Goal: Navigation & Orientation: Find specific page/section

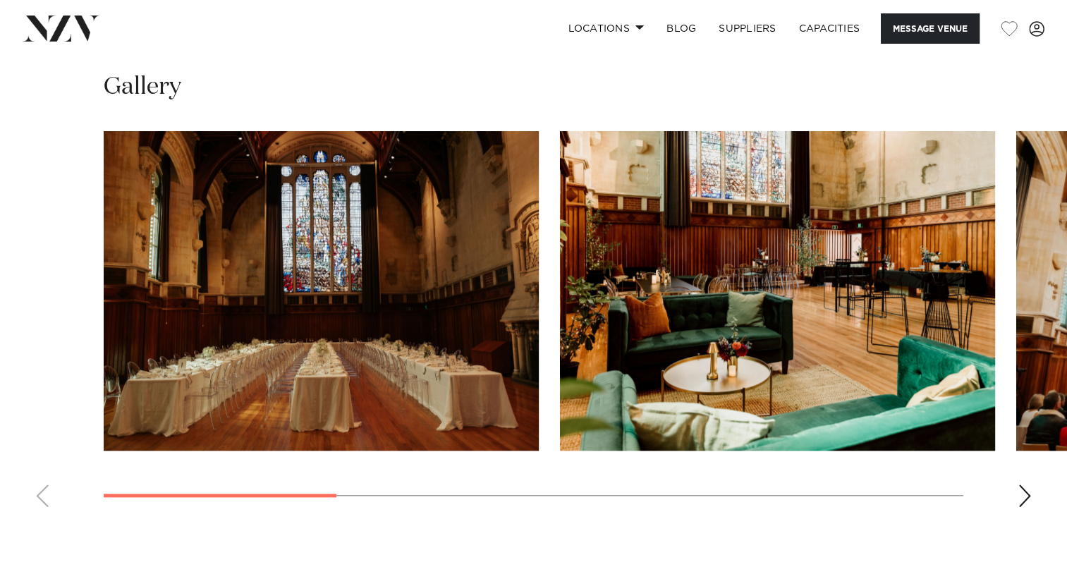
scroll to position [1269, 0]
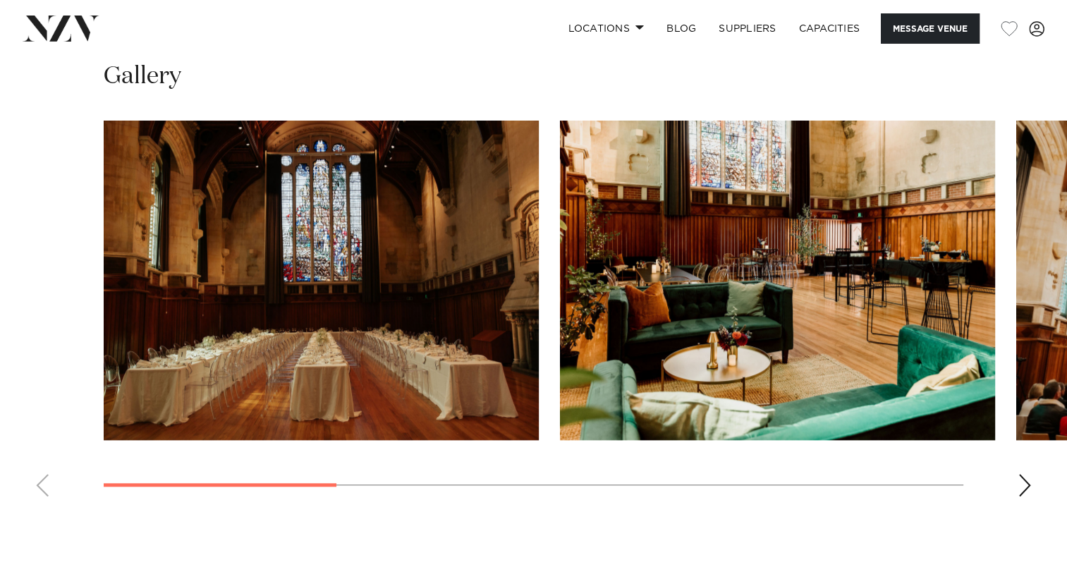
click at [1024, 494] on div "Next slide" at bounding box center [1024, 485] width 14 height 23
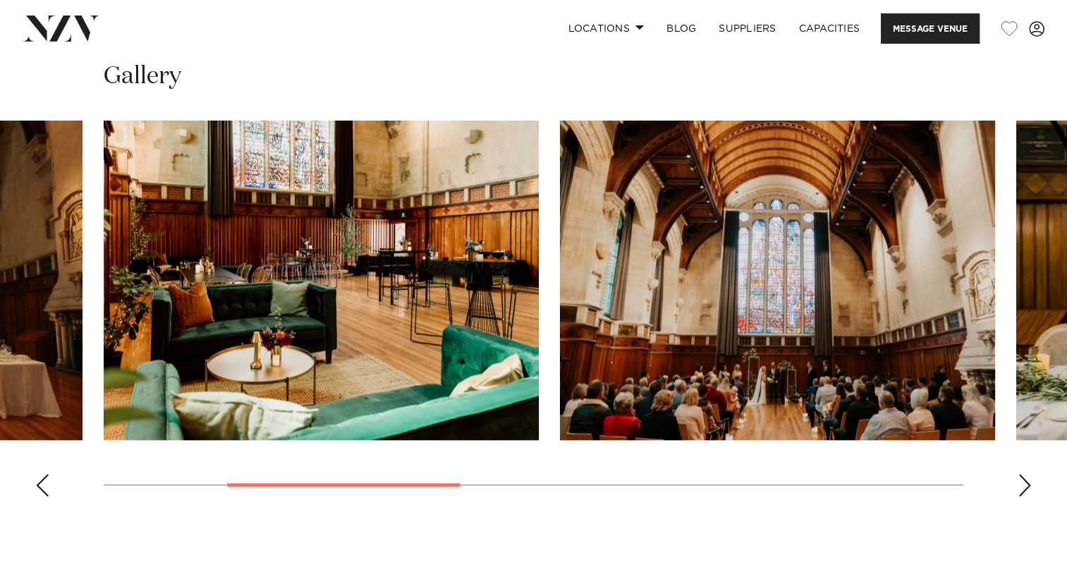
click at [1021, 491] on div "Next slide" at bounding box center [1024, 485] width 14 height 23
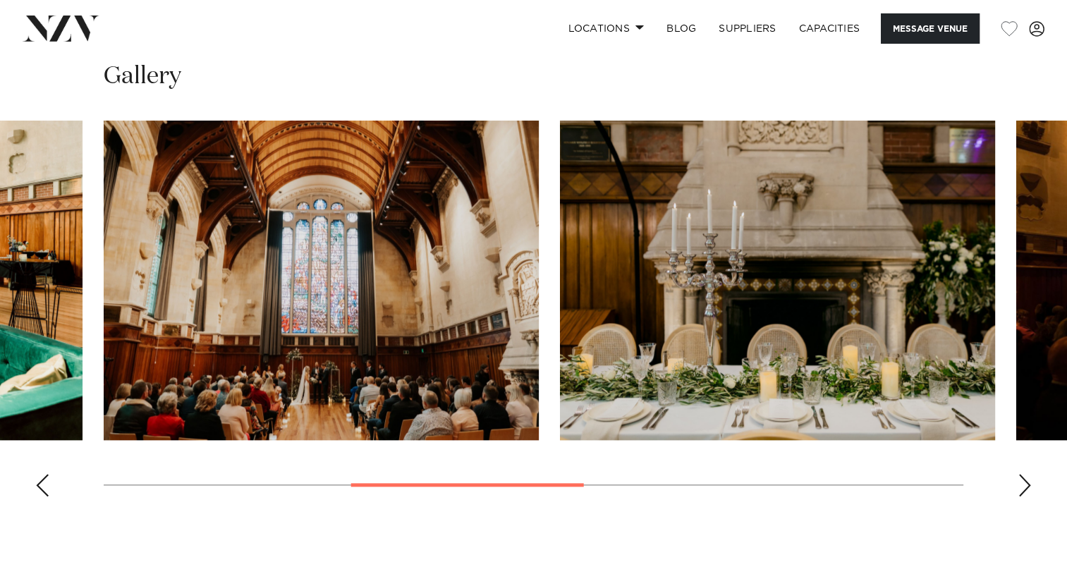
click at [1032, 453] on swiper-container at bounding box center [533, 314] width 1067 height 387
click at [1031, 453] on swiper-container at bounding box center [533, 314] width 1067 height 387
click at [1023, 494] on div "Next slide" at bounding box center [1024, 485] width 14 height 23
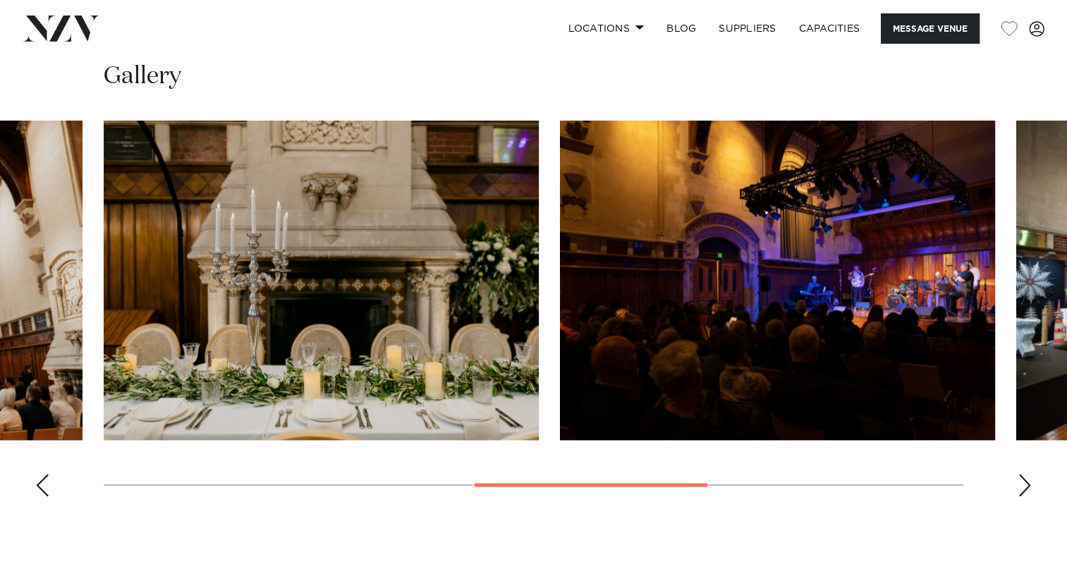
click at [1023, 494] on div "Next slide" at bounding box center [1024, 485] width 14 height 23
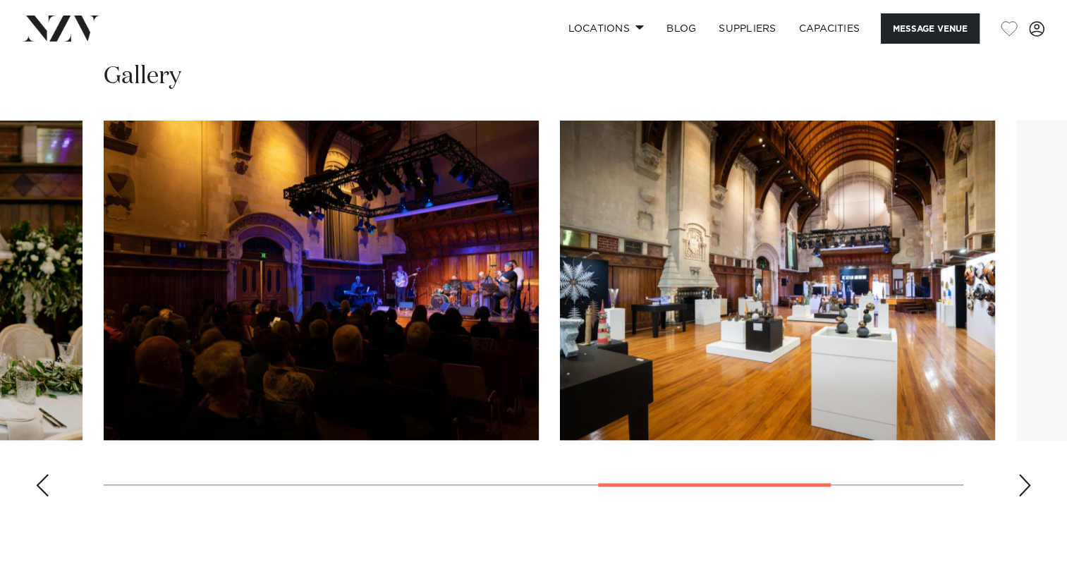
click at [1023, 494] on div "Next slide" at bounding box center [1024, 485] width 14 height 23
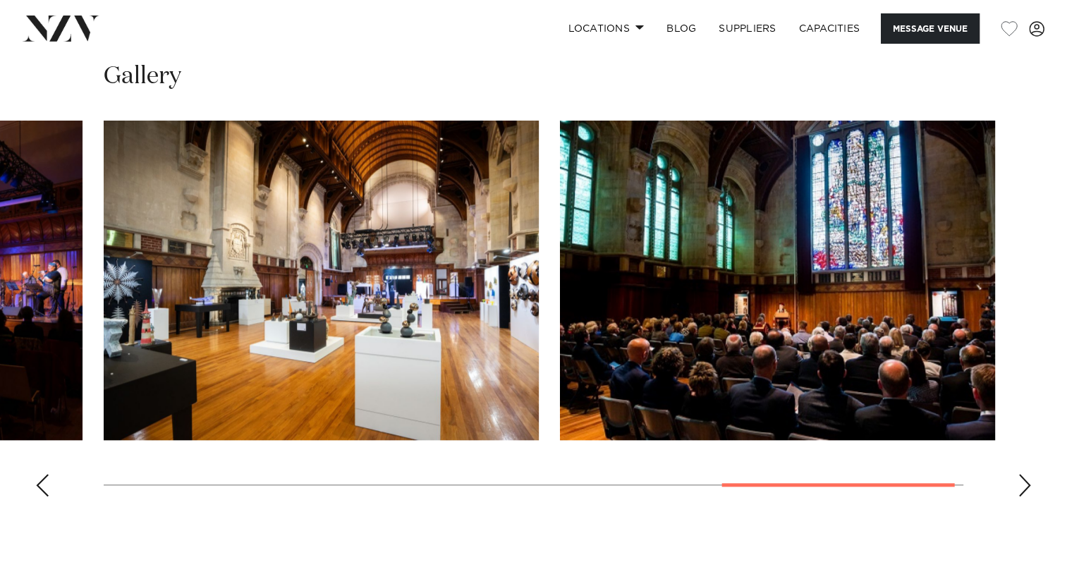
click at [1023, 494] on div "Next slide" at bounding box center [1024, 485] width 14 height 23
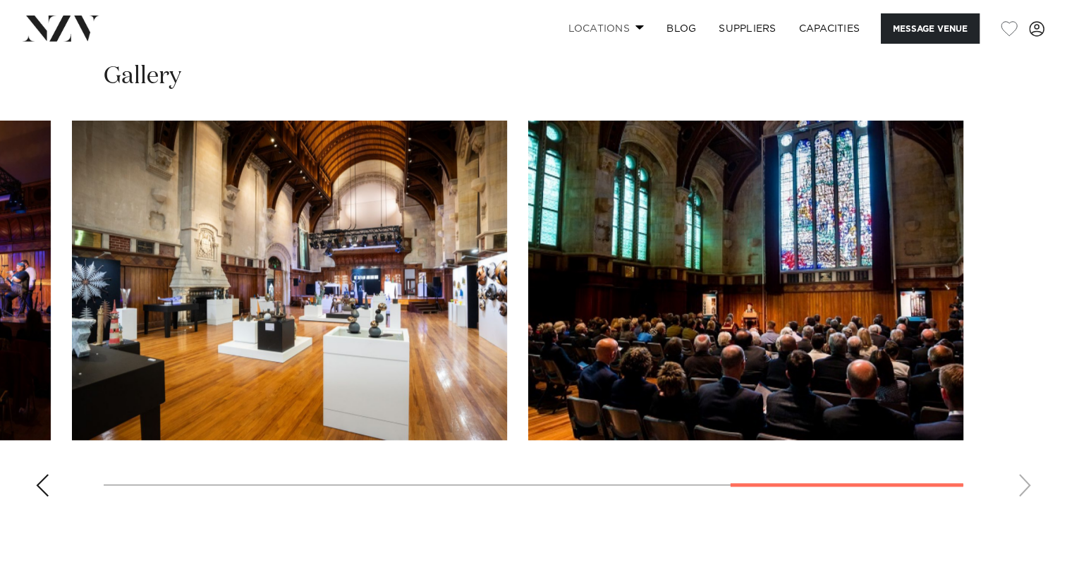
click at [624, 28] on link "Locations" at bounding box center [605, 28] width 99 height 30
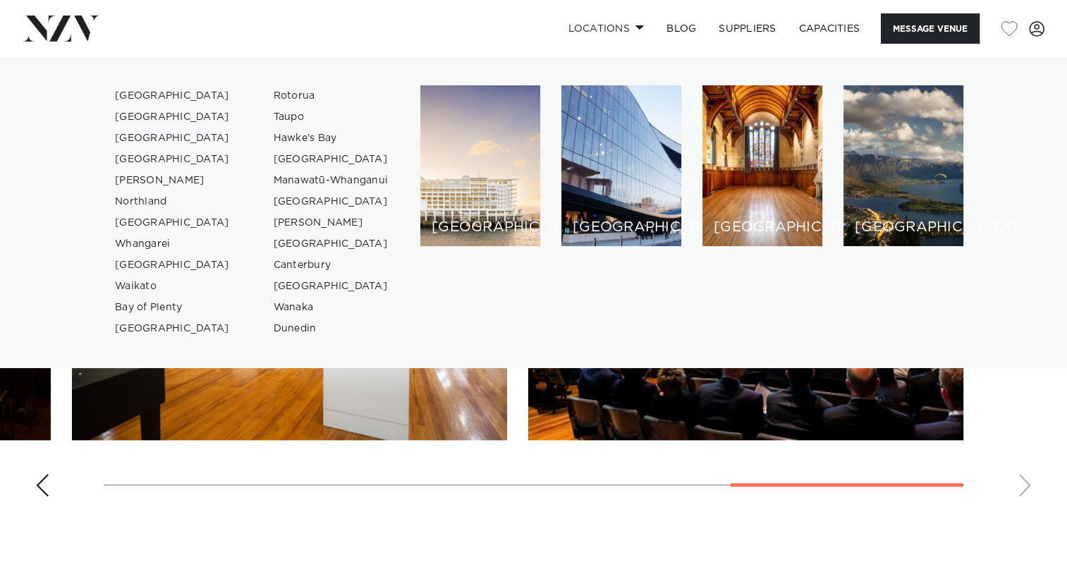
click at [128, 140] on link "[GEOGRAPHIC_DATA]" at bounding box center [172, 138] width 137 height 21
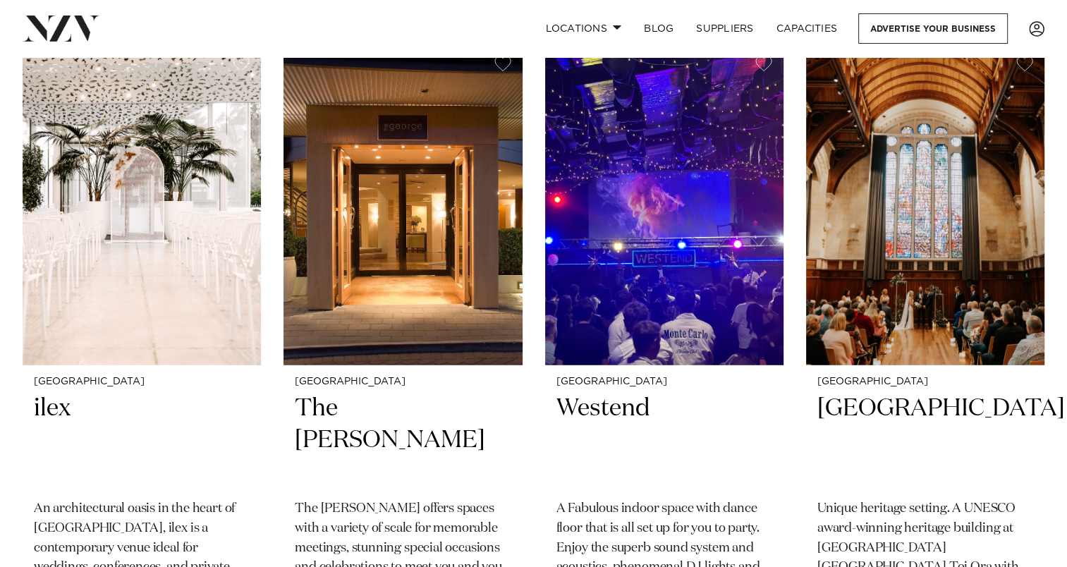
scroll to position [3807, 0]
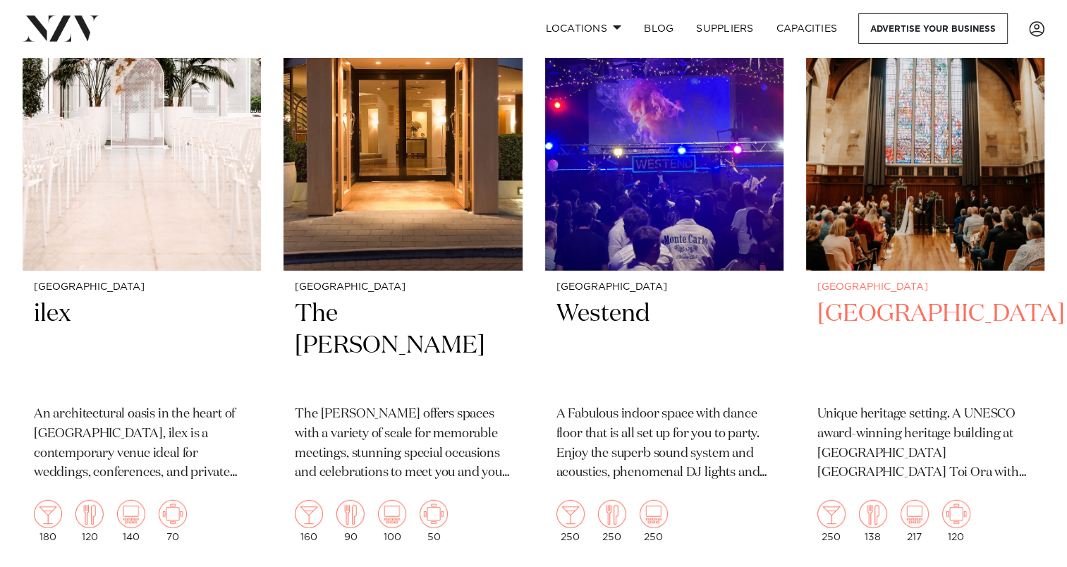
click at [858, 312] on h2 "[GEOGRAPHIC_DATA]" at bounding box center [925, 345] width 216 height 95
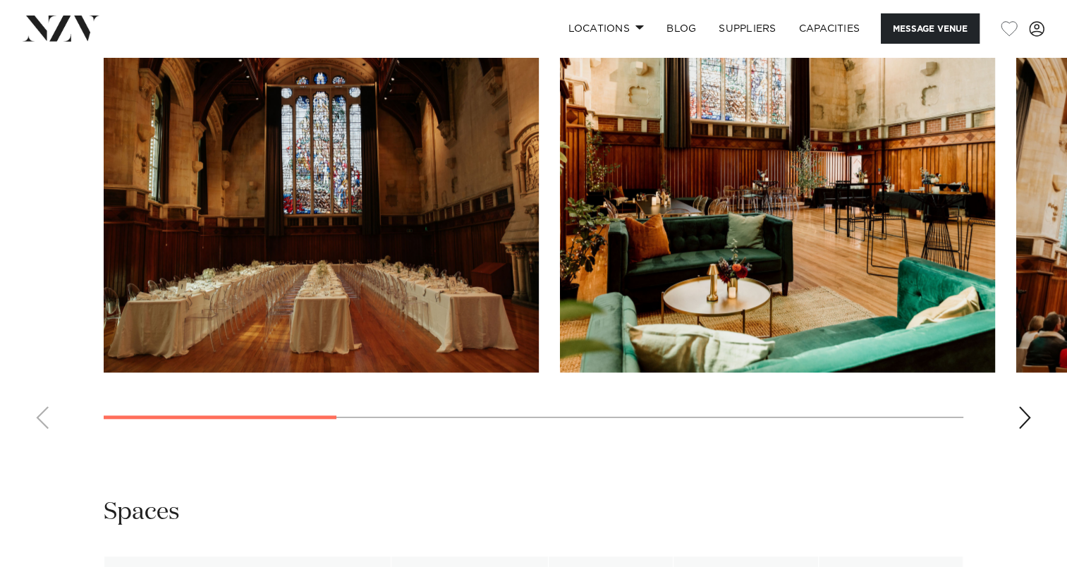
scroll to position [1340, 0]
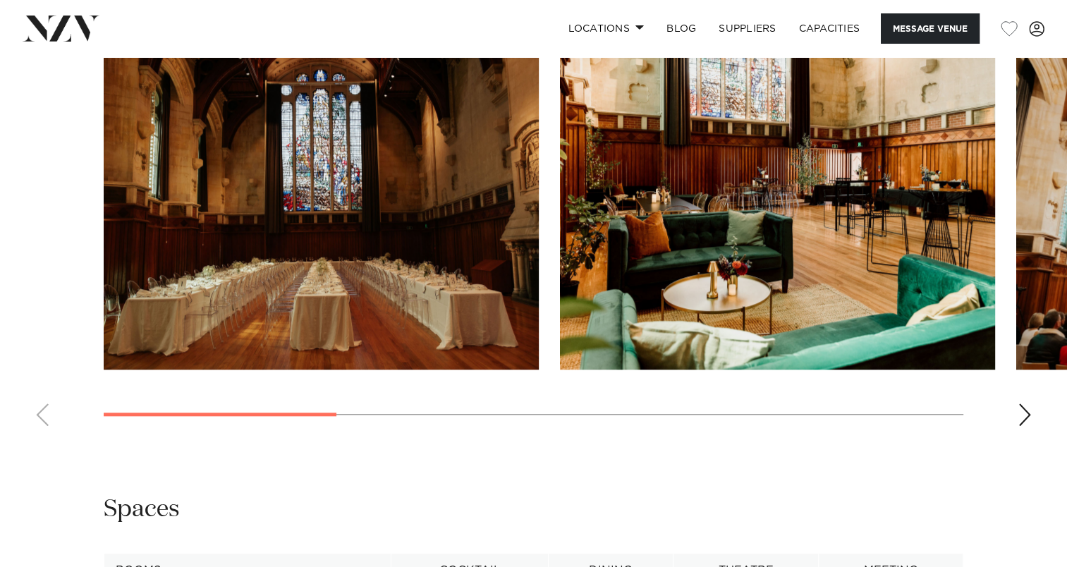
click at [1021, 415] on div "Next slide" at bounding box center [1024, 414] width 14 height 23
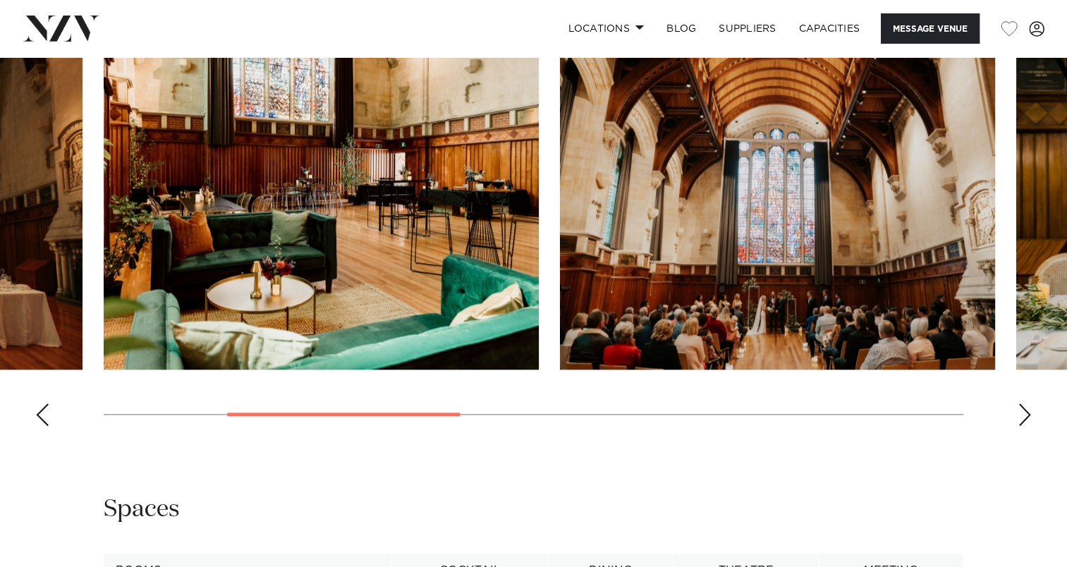
click at [1021, 415] on div "Next slide" at bounding box center [1024, 414] width 14 height 23
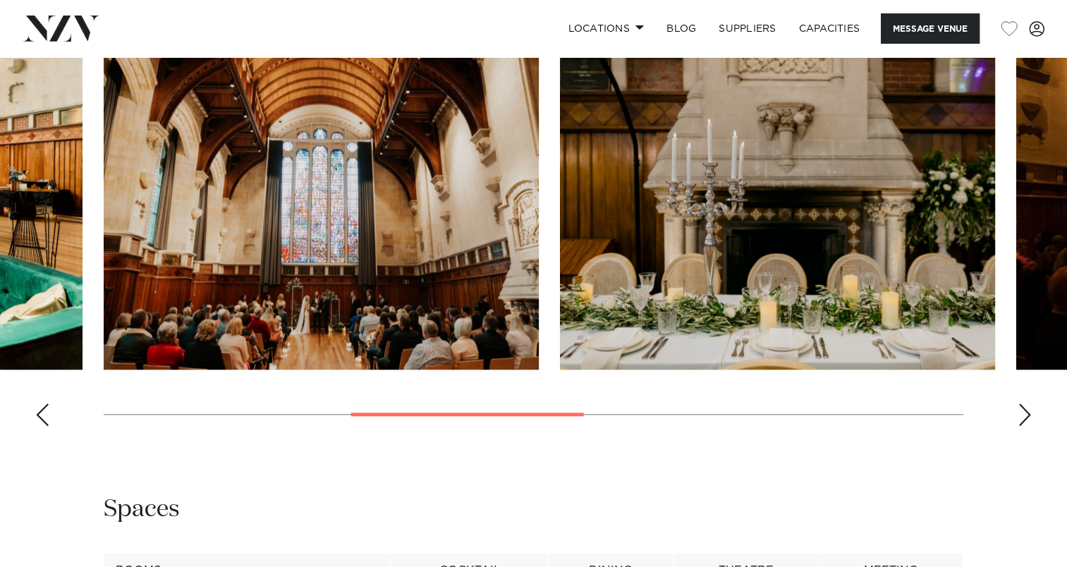
click at [1020, 415] on div "Next slide" at bounding box center [1024, 414] width 14 height 23
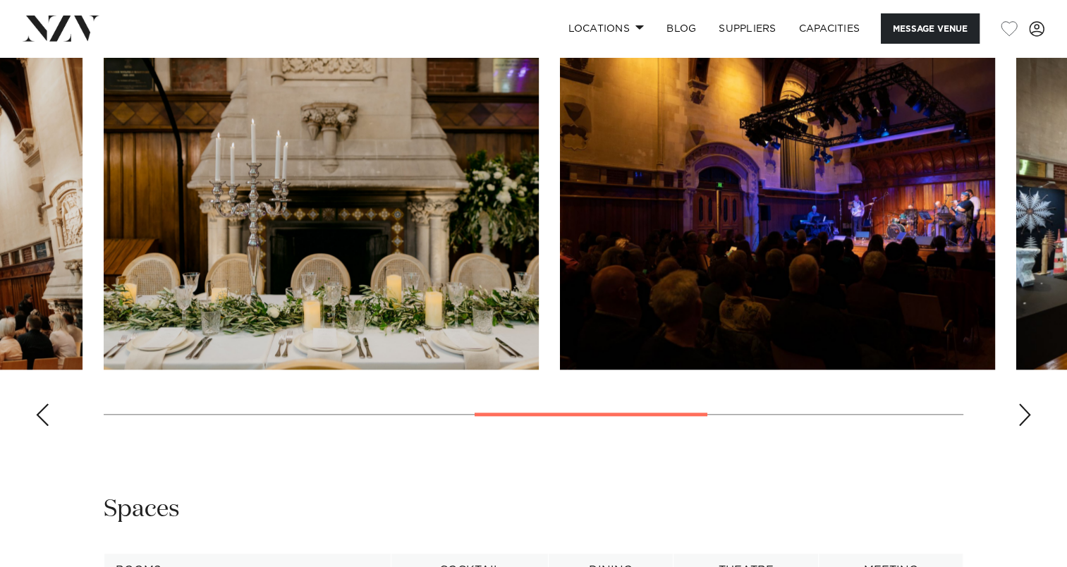
click at [1020, 415] on div "Next slide" at bounding box center [1024, 414] width 14 height 23
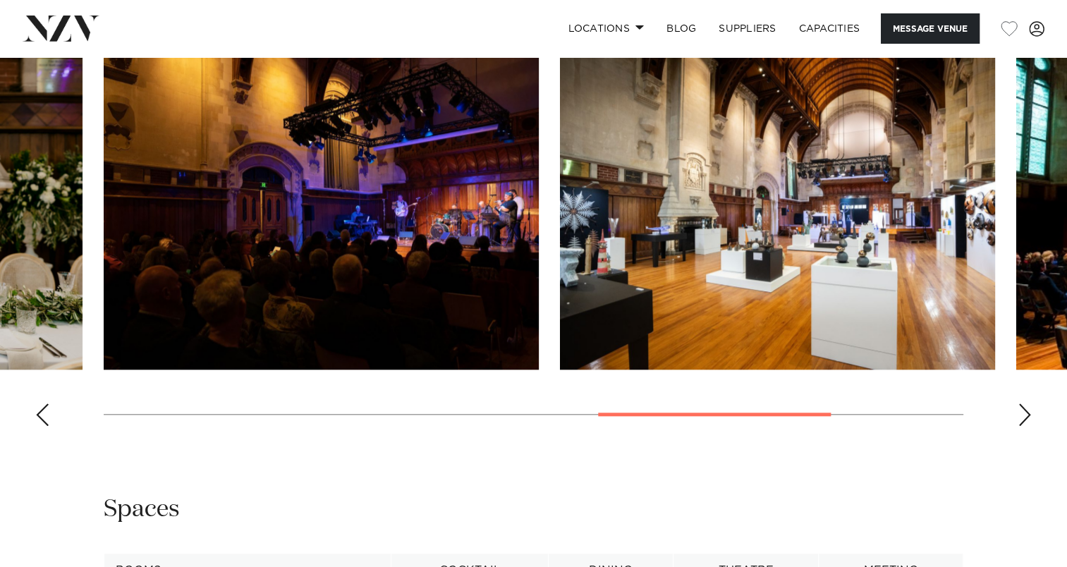
click at [1019, 415] on div "Next slide" at bounding box center [1024, 414] width 14 height 23
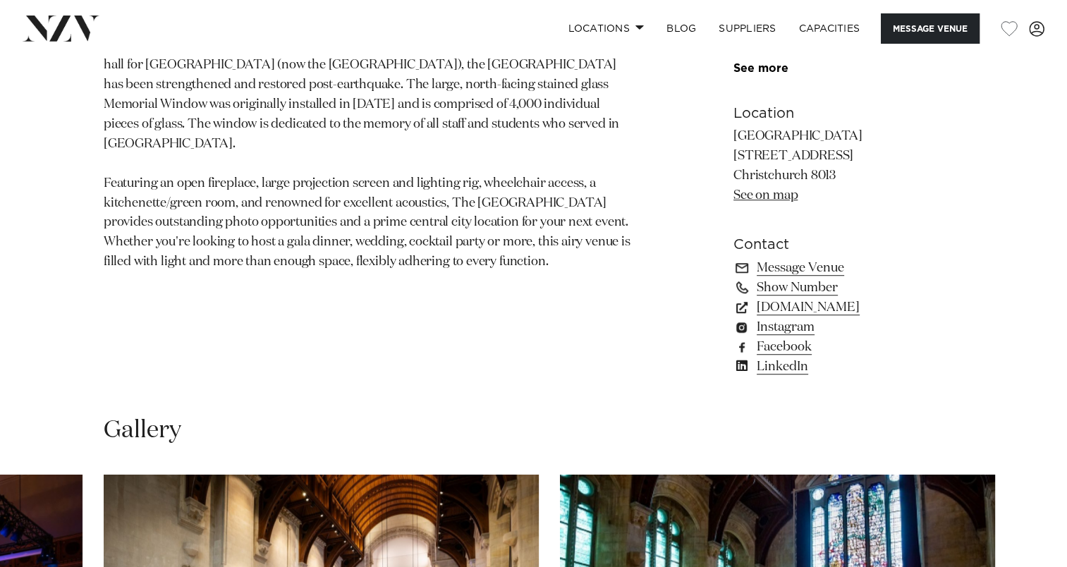
scroll to position [705, 0]
